Goal: Transaction & Acquisition: Book appointment/travel/reservation

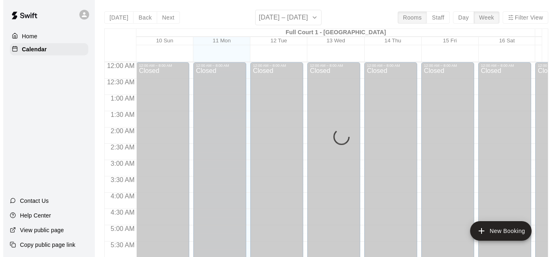
scroll to position [511, 0]
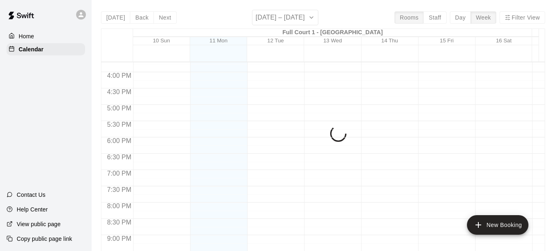
click at [81, 17] on icon at bounding box center [81, 14] width 5 height 5
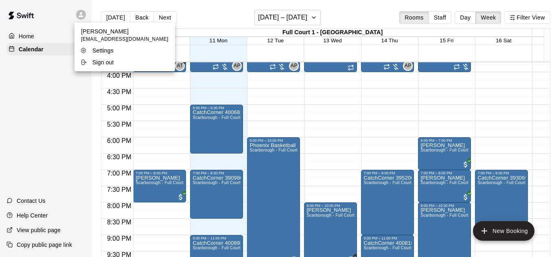
click at [114, 68] on ul "[PERSON_NAME] [PERSON_NAME][EMAIL_ADDRESS][DOMAIN_NAME] Settings Sign out" at bounding box center [124, 47] width 101 height 48
click at [116, 66] on div "Sign out" at bounding box center [106, 62] width 53 height 8
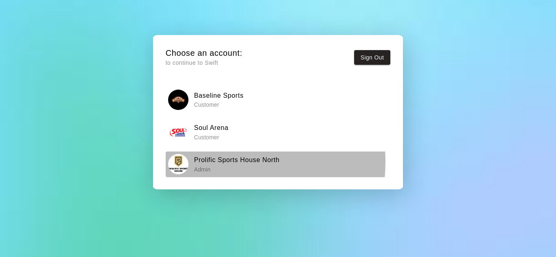
click at [219, 162] on h6 "Prolific Sports House North" at bounding box center [236, 160] width 85 height 11
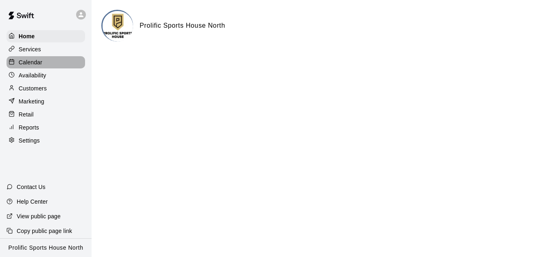
click at [43, 66] on div "Calendar" at bounding box center [46, 62] width 79 height 12
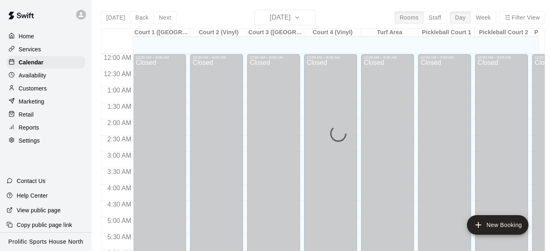
scroll to position [446, 0]
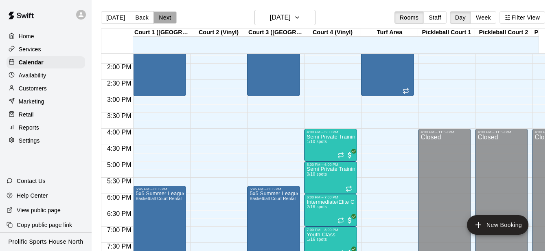
click at [157, 19] on button "Next" at bounding box center [164, 17] width 23 height 12
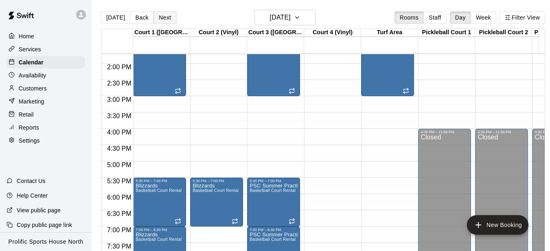
click at [163, 17] on button "Next" at bounding box center [164, 17] width 23 height 12
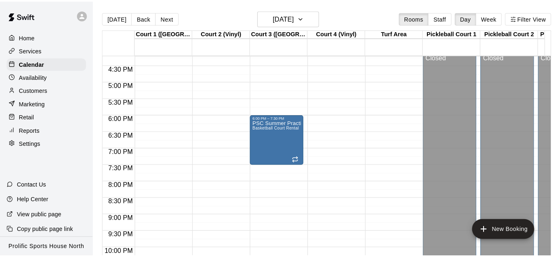
scroll to position [569, 0]
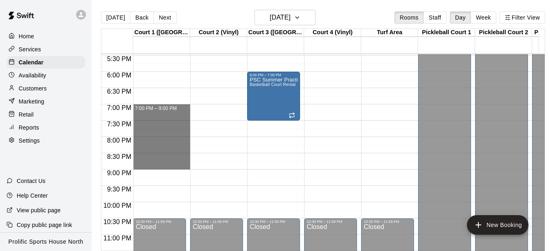
drag, startPoint x: 152, startPoint y: 108, endPoint x: 152, endPoint y: 169, distance: 60.6
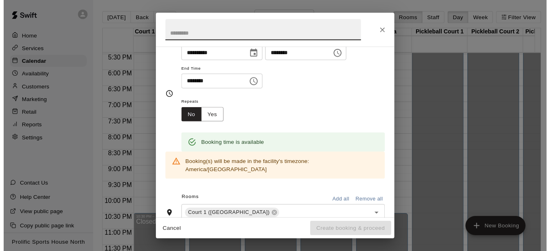
scroll to position [0, 0]
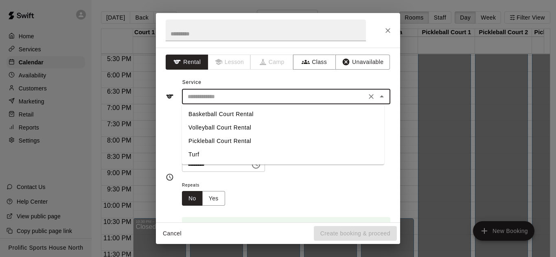
click at [225, 98] on input "text" at bounding box center [273, 97] width 179 height 10
click at [219, 109] on li "Basketball Court Rental" at bounding box center [283, 113] width 202 height 13
type input "**********"
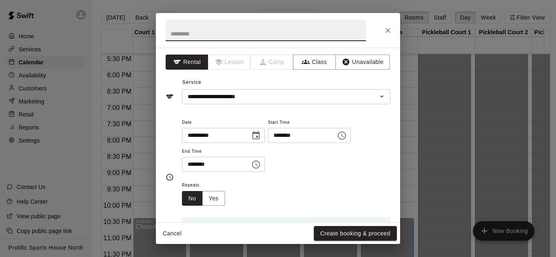
click at [214, 28] on input "text" at bounding box center [266, 31] width 200 height 22
paste input "**********"
type input "**********"
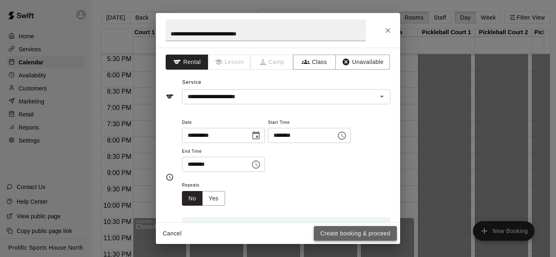
drag, startPoint x: 334, startPoint y: 228, endPoint x: 369, endPoint y: 244, distance: 38.4
click at [335, 228] on button "Create booking & proceed" at bounding box center [355, 233] width 83 height 15
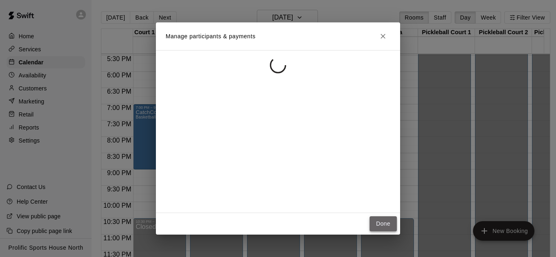
click at [387, 227] on button "Done" at bounding box center [383, 223] width 27 height 15
